Goal: Task Accomplishment & Management: Complete application form

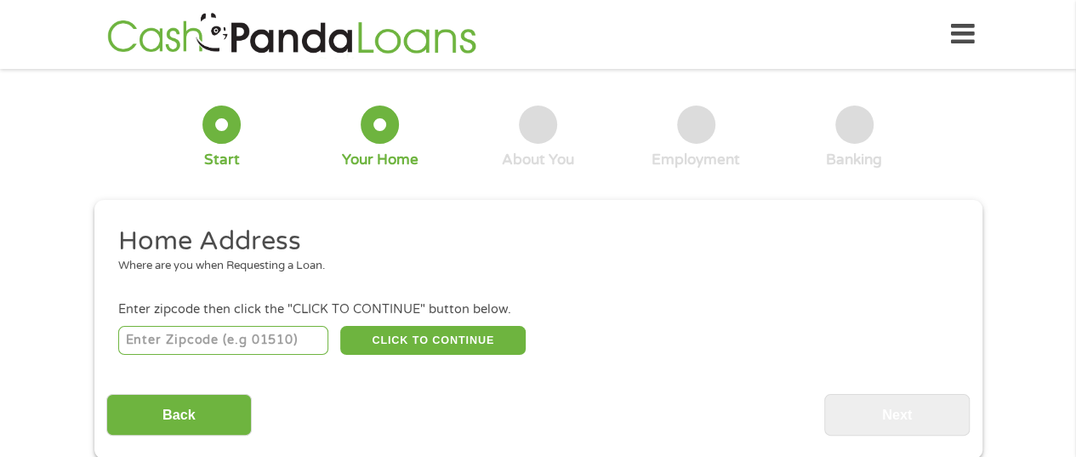
click at [230, 338] on input "number" at bounding box center [223, 340] width 210 height 29
type input "75069"
select select "[US_STATE]"
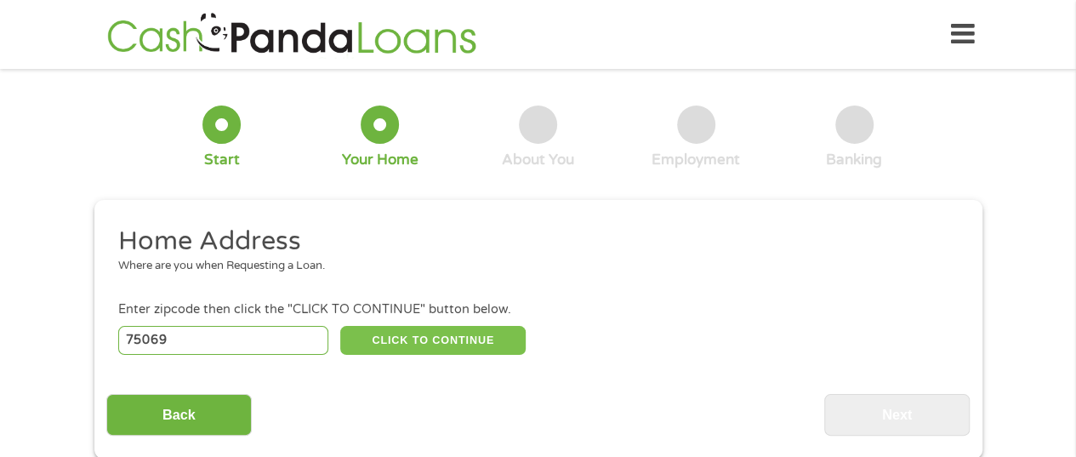
click at [429, 334] on button "CLICK TO CONTINUE" at bounding box center [432, 340] width 185 height 29
type input "75069"
type input "[PERSON_NAME]"
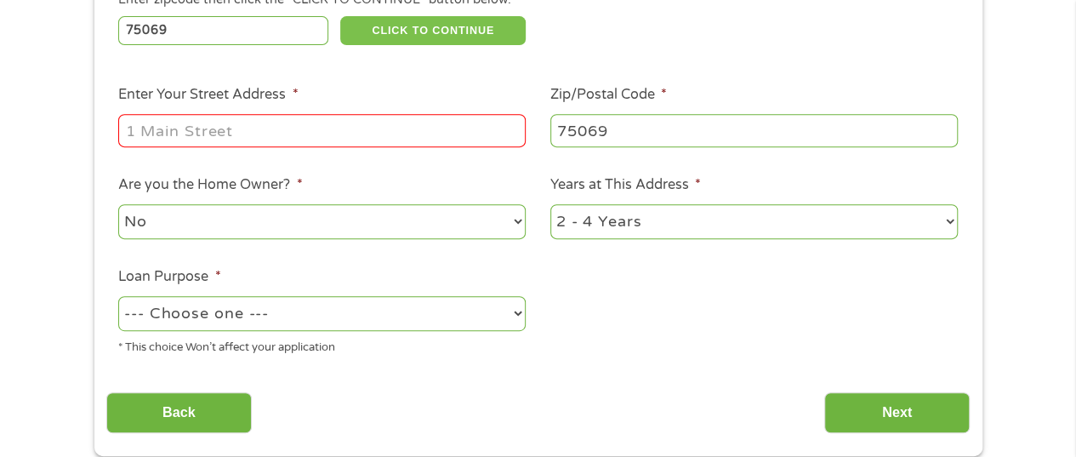
scroll to position [296, 0]
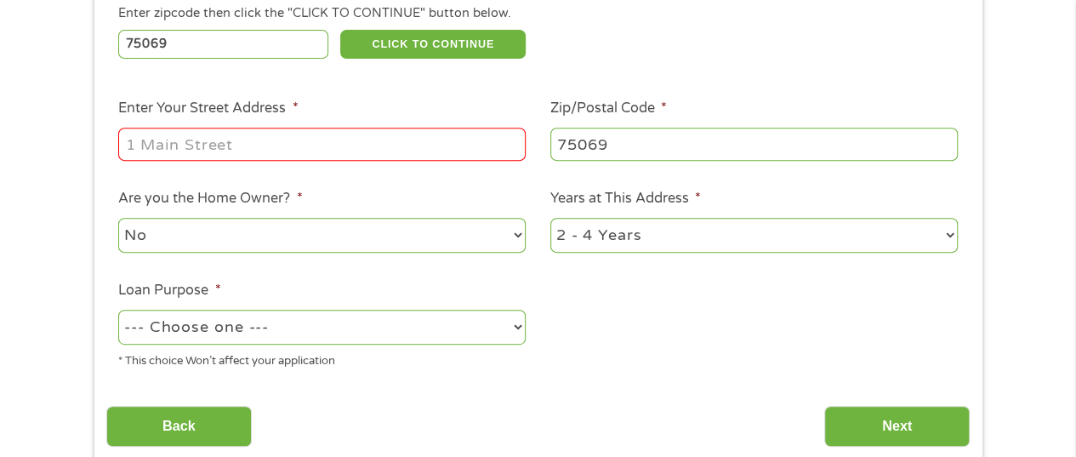
click at [266, 147] on input "Enter Your Street Address *" at bounding box center [321, 144] width 407 height 32
type input "[STREET_ADDRESS][PERSON_NAME]"
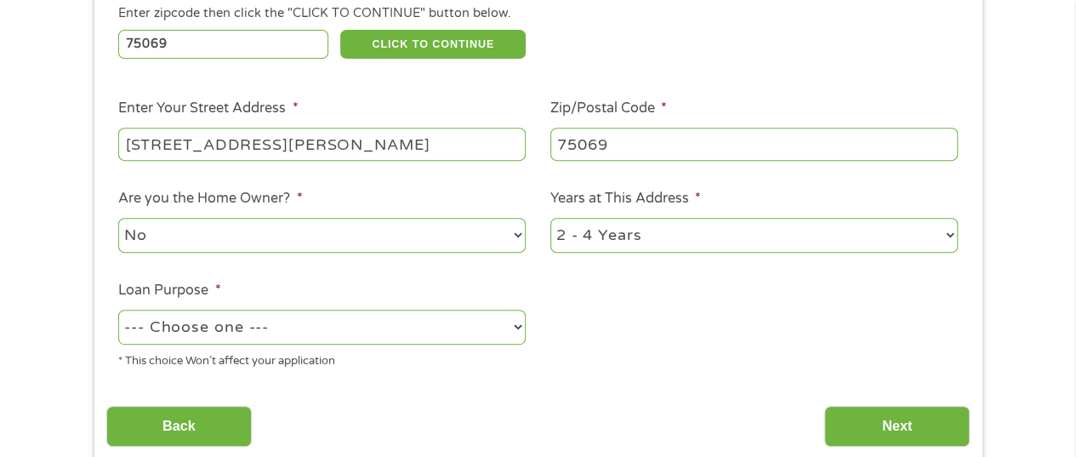
click at [356, 330] on select "--- Choose one --- Pay Bills Debt Consolidation Home Improvement Major Purchase…" at bounding box center [321, 327] width 407 height 35
select select "medicalexpenses"
click at [118, 310] on select "--- Choose one --- Pay Bills Debt Consolidation Home Improvement Major Purchase…" at bounding box center [321, 327] width 407 height 35
click at [877, 430] on input "Next" at bounding box center [896, 427] width 145 height 42
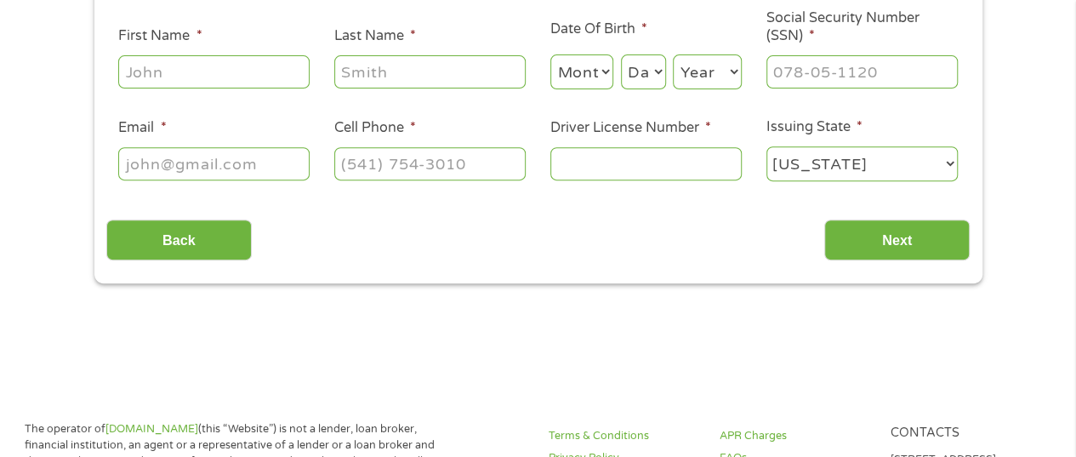
scroll to position [0, 0]
